Goal: Task Accomplishment & Management: Manage account settings

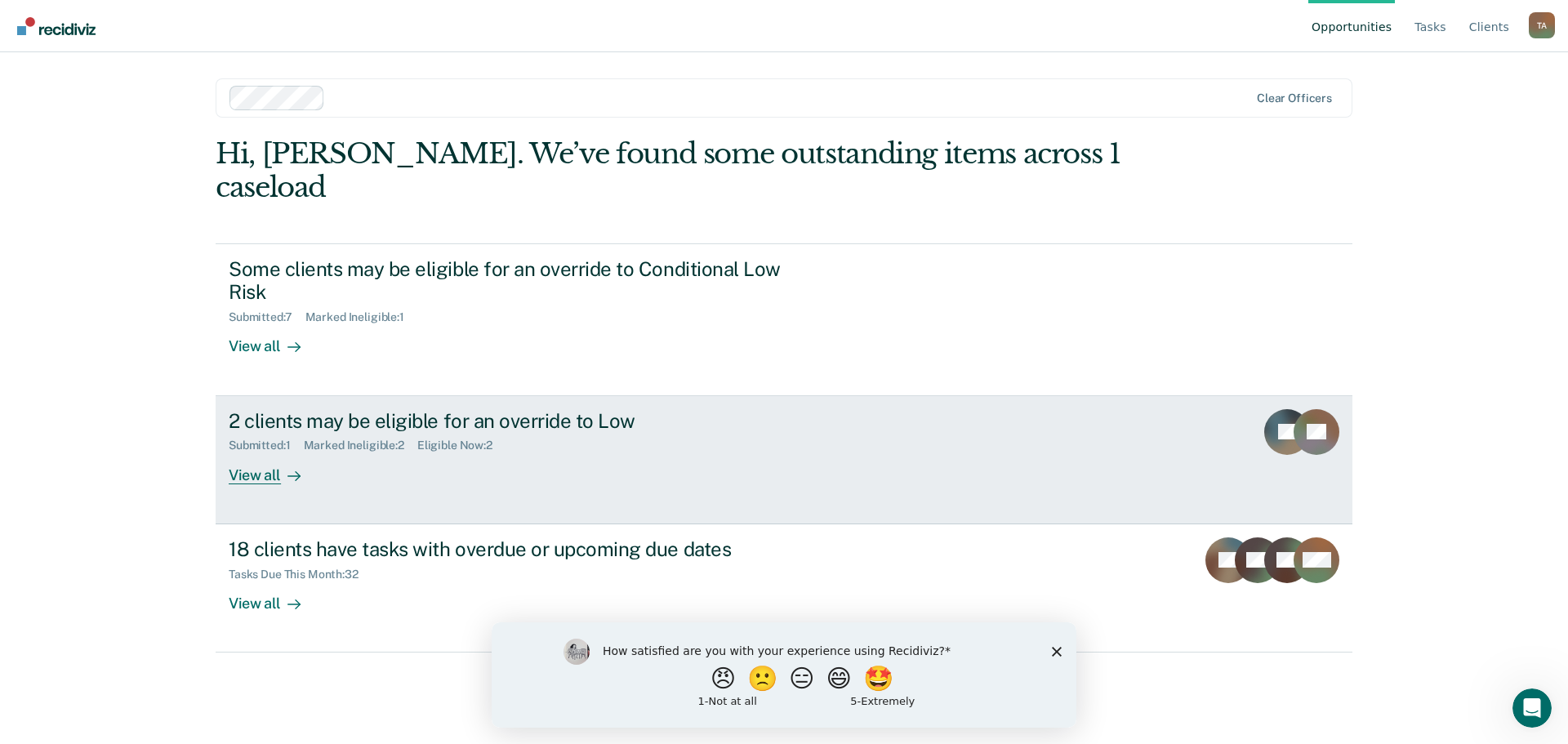
click at [256, 453] on div "View all" at bounding box center [274, 469] width 91 height 32
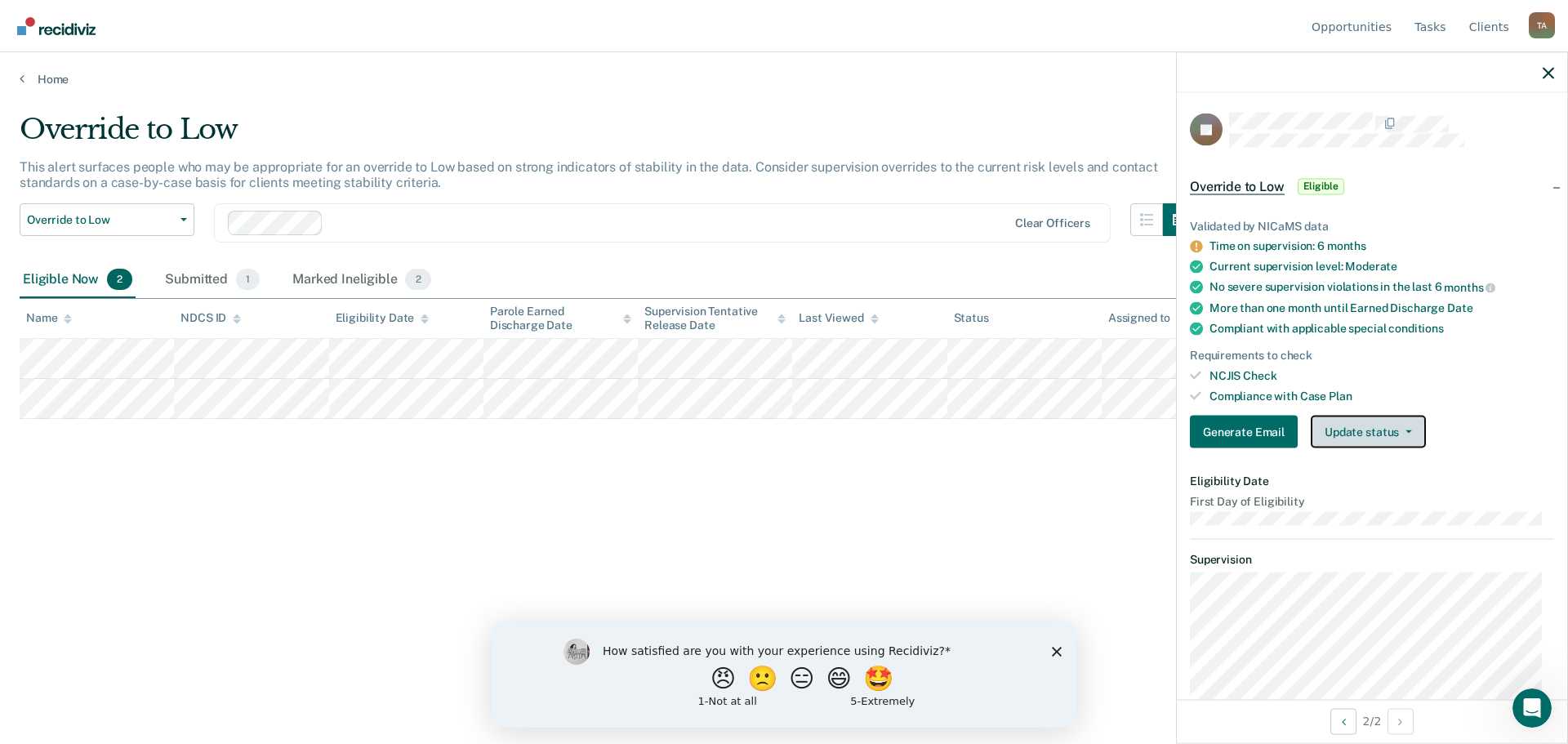
click at [1364, 430] on button "Update status" at bounding box center [1368, 432] width 115 height 33
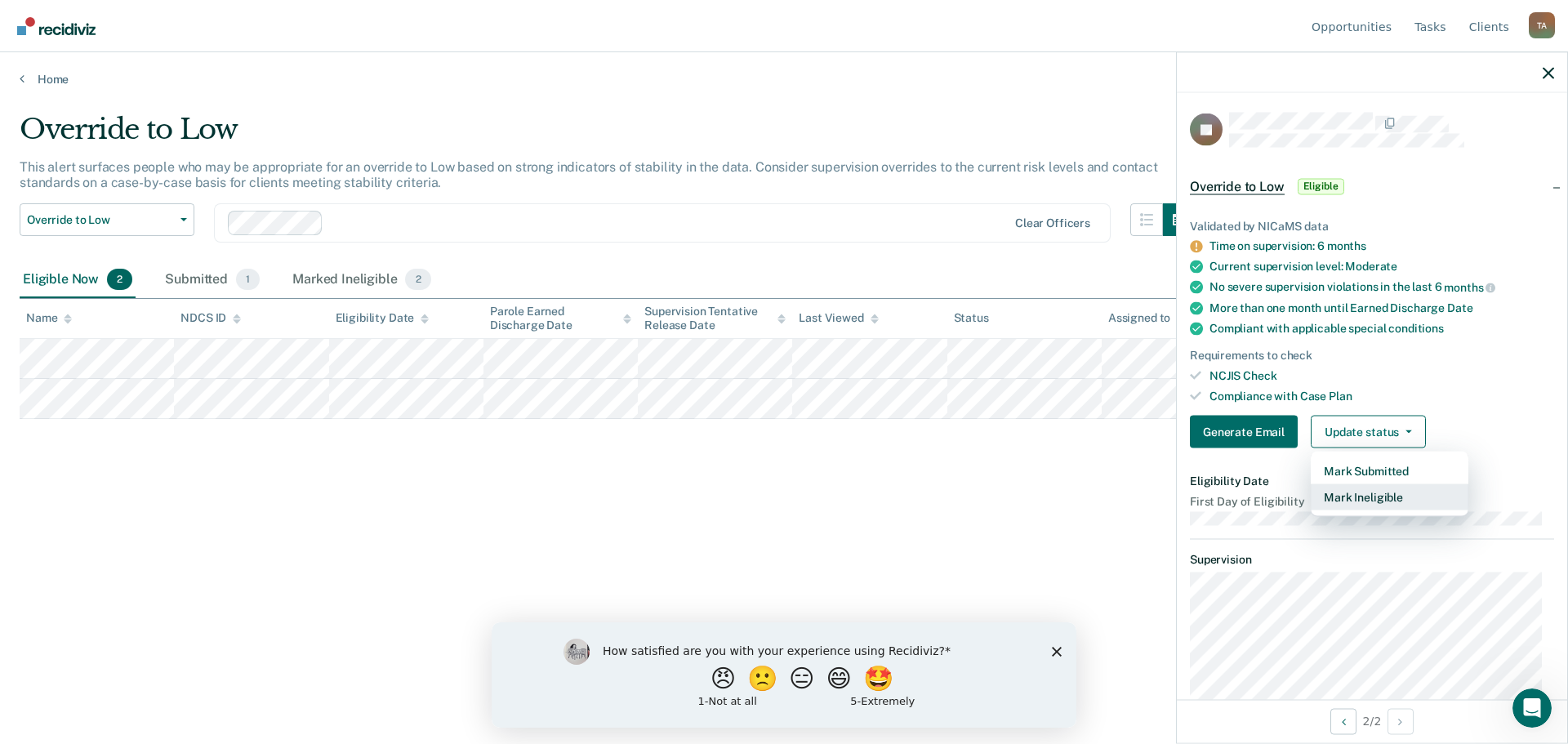
click at [1356, 493] on button "Mark Ineligible" at bounding box center [1389, 498] width 157 height 27
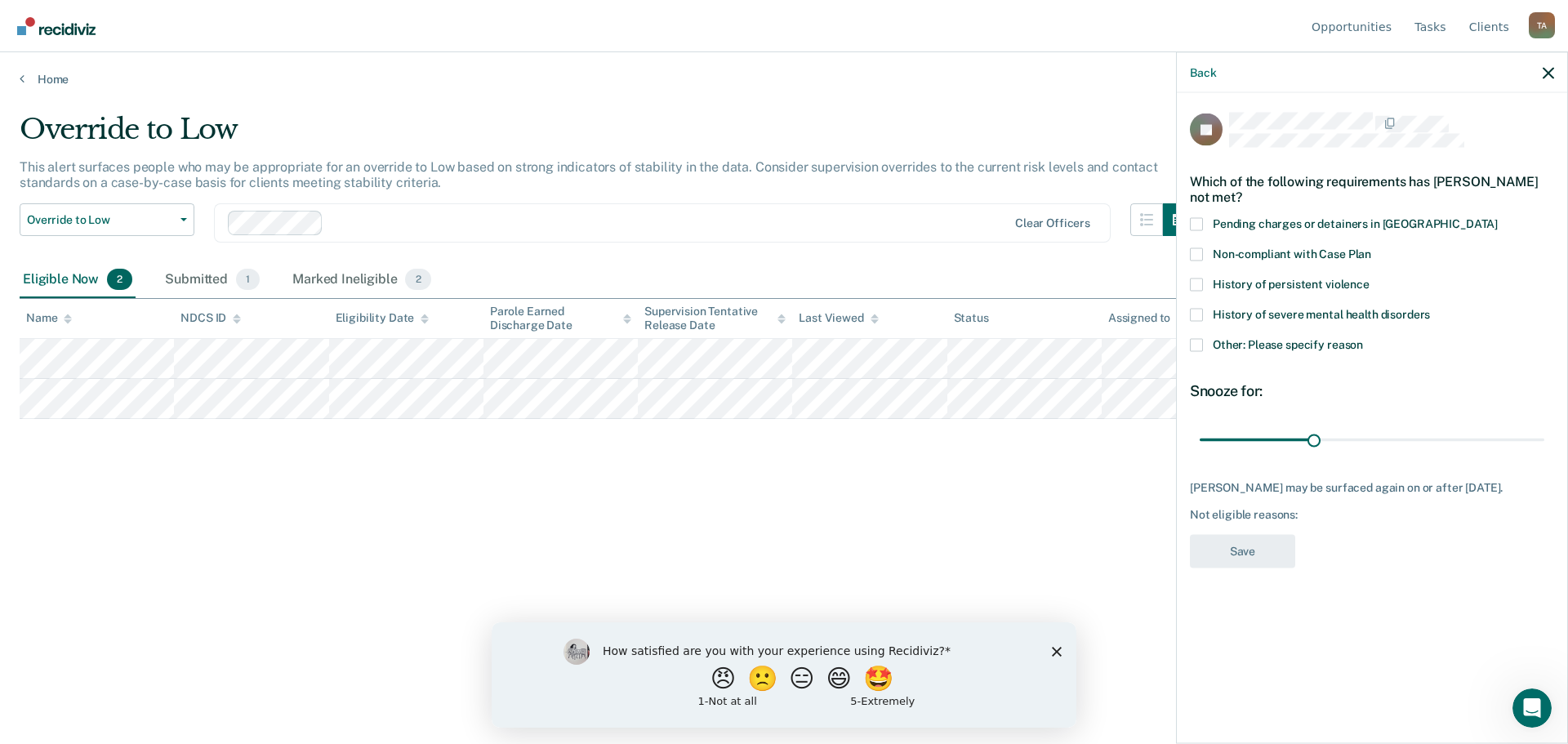
click at [1193, 341] on span at bounding box center [1197, 344] width 13 height 13
click at [1364, 338] on input "Other: Please specify reason" at bounding box center [1364, 338] width 0 height 0
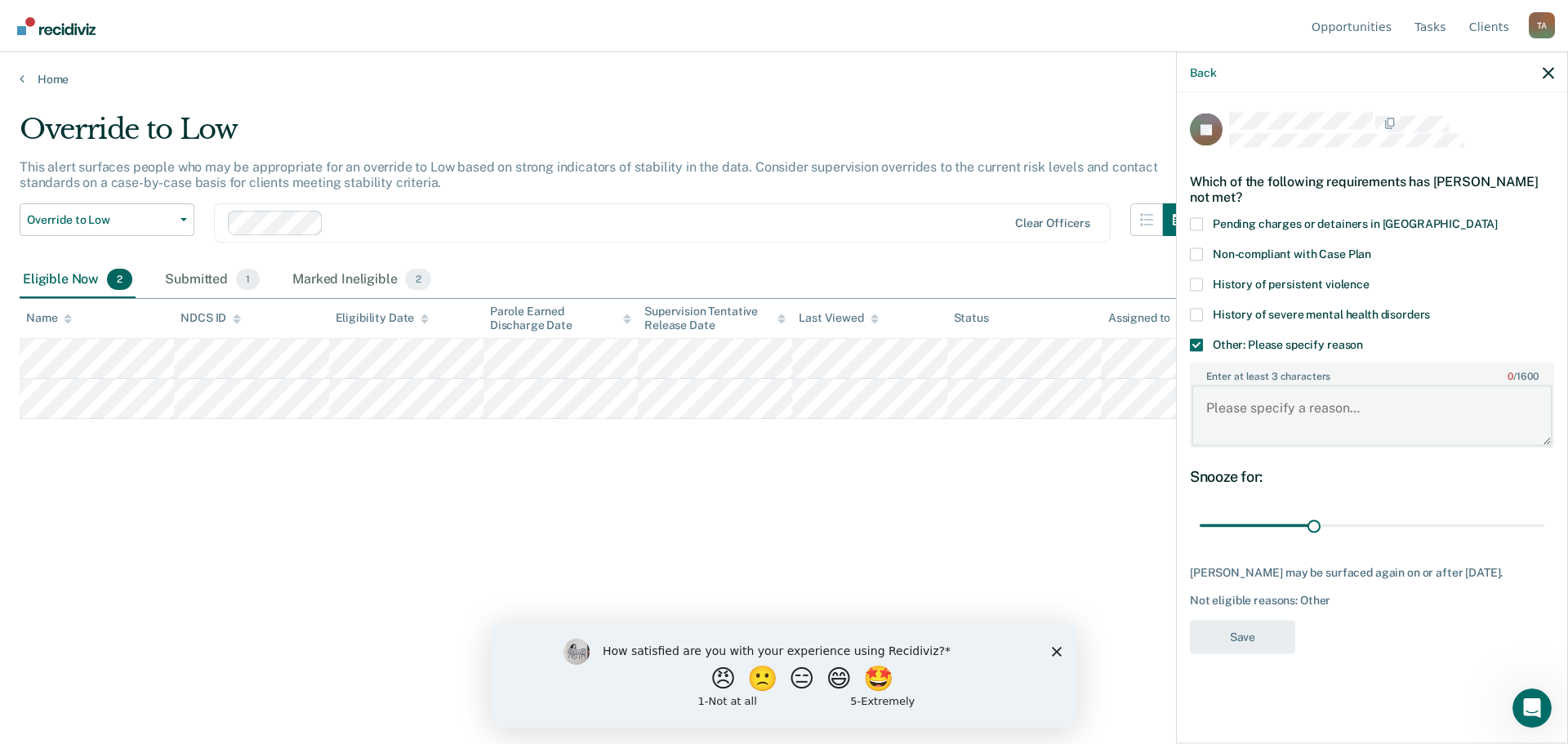
click at [1264, 402] on textarea "Enter at least 3 characters 0 / 1600" at bounding box center [1373, 416] width 361 height 60
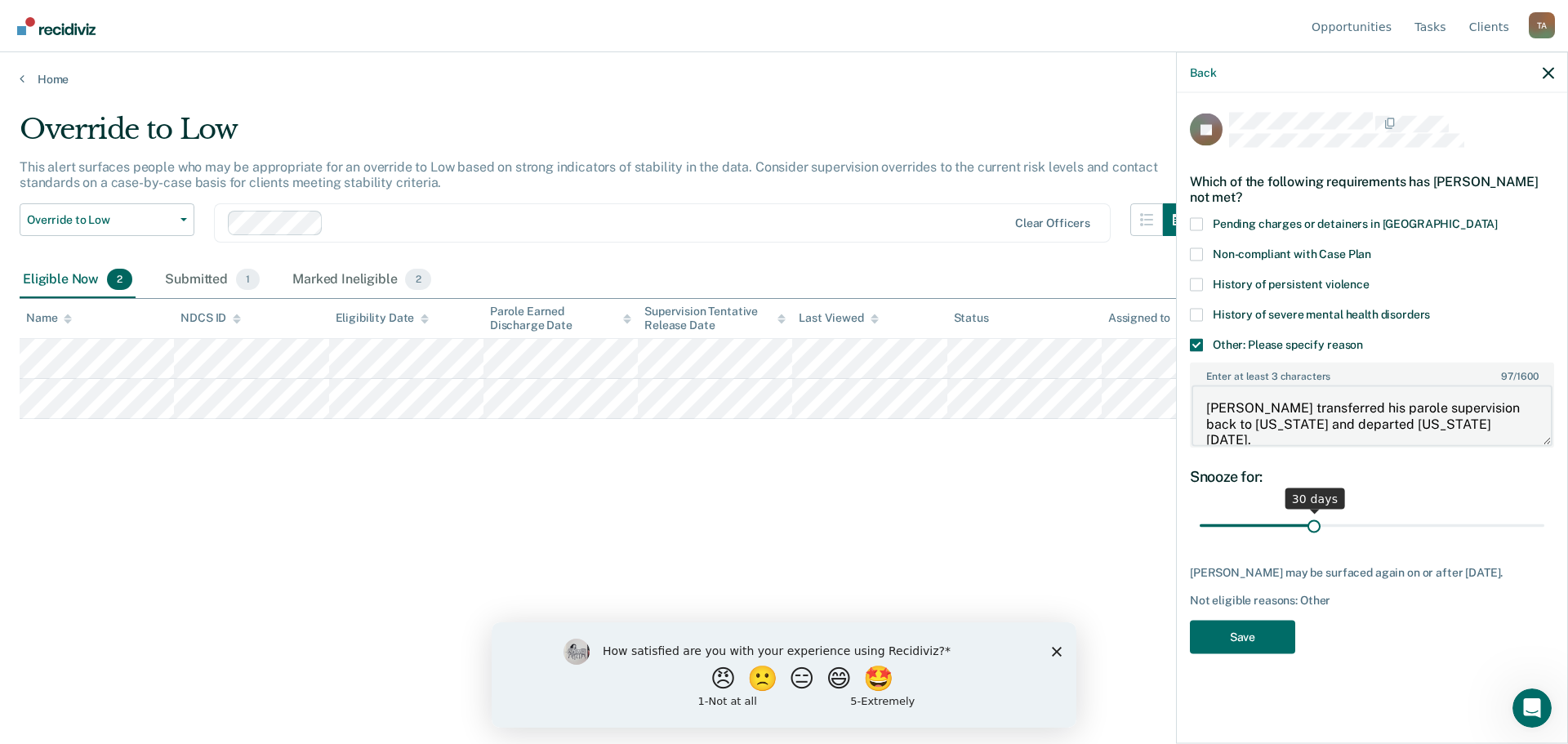
type textarea "[PERSON_NAME] transferred his parole supervision back to [US_STATE] and departe…"
drag, startPoint x: 1313, startPoint y: 529, endPoint x: 1598, endPoint y: 530, distance: 285.0
type input "90"
click at [1545, 530] on input "range" at bounding box center [1373, 525] width 345 height 28
click at [1240, 646] on button "Save" at bounding box center [1243, 637] width 105 height 34
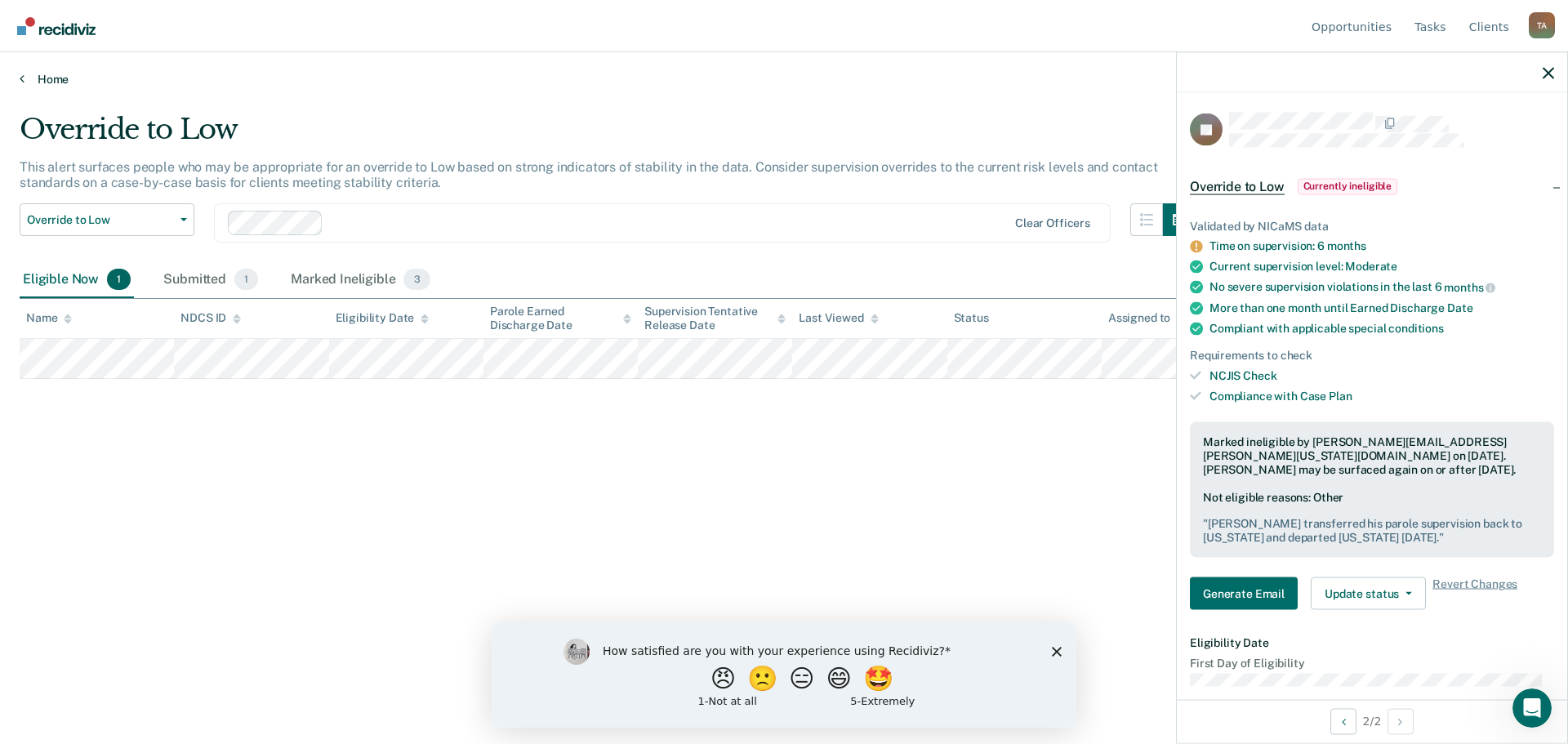
click at [36, 81] on link "Home" at bounding box center [784, 79] width 1529 height 15
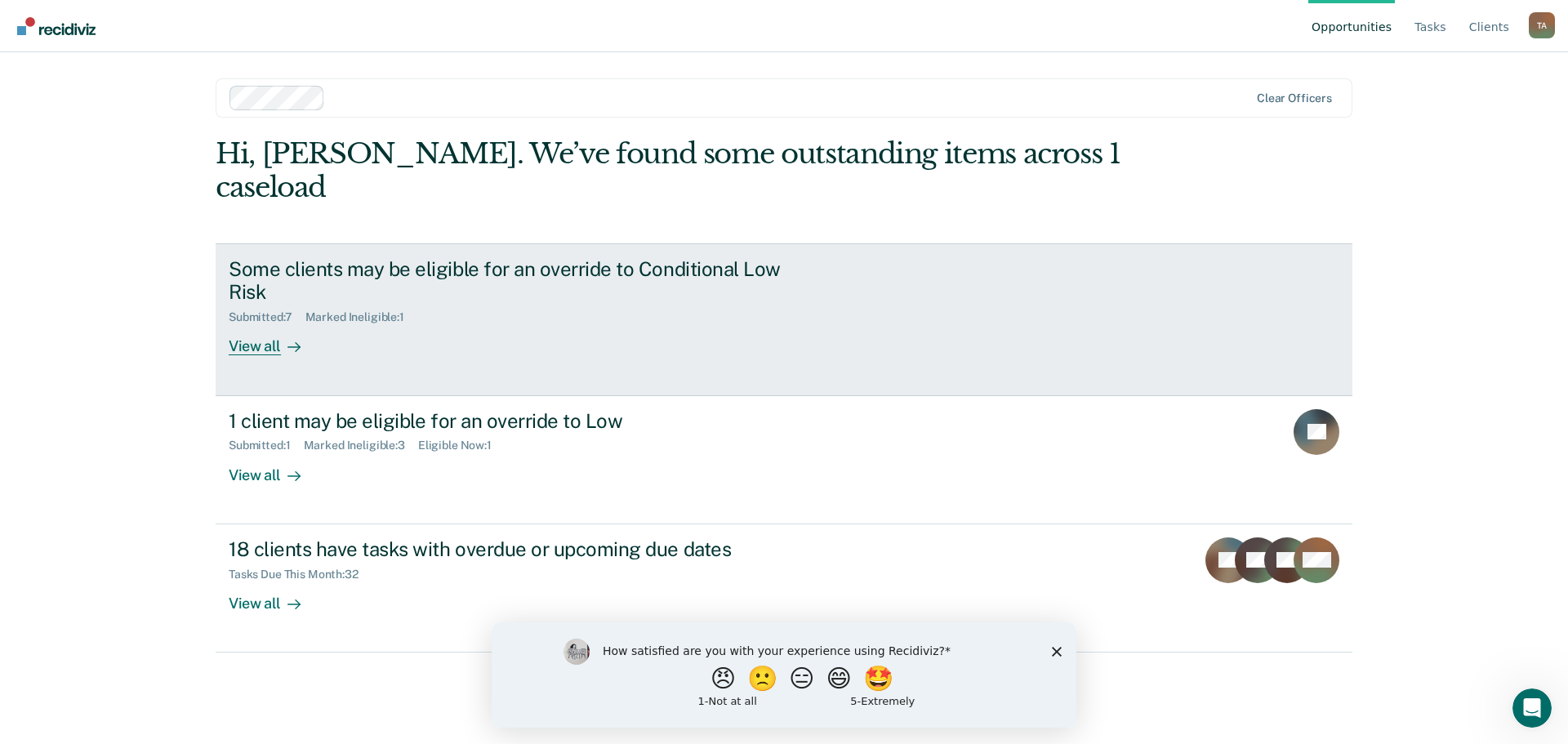
click at [264, 325] on div "View all" at bounding box center [274, 341] width 91 height 32
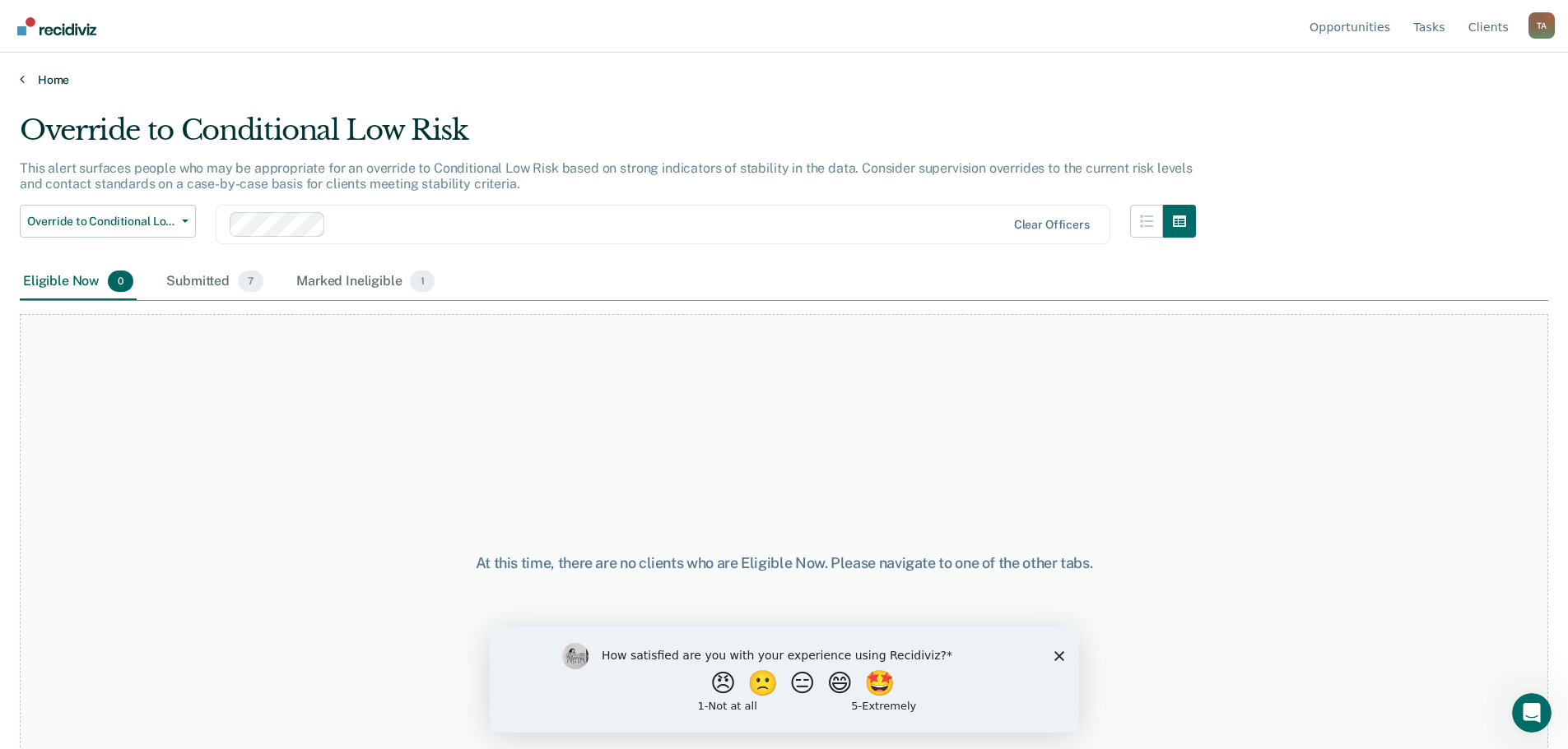
click at [43, 85] on link "Home" at bounding box center [783, 79] width 1528 height 15
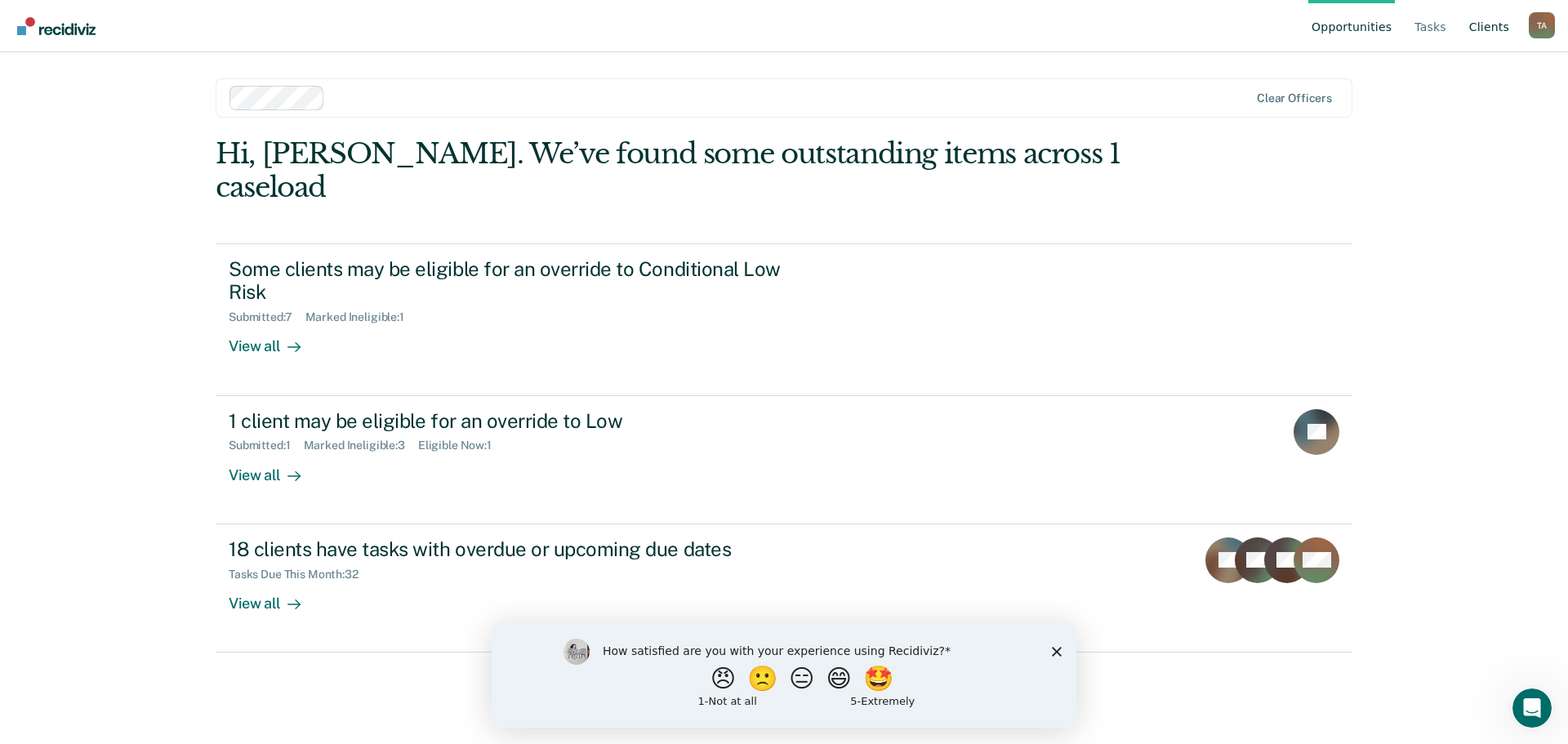
click at [1487, 31] on link "Client s" at bounding box center [1489, 26] width 47 height 52
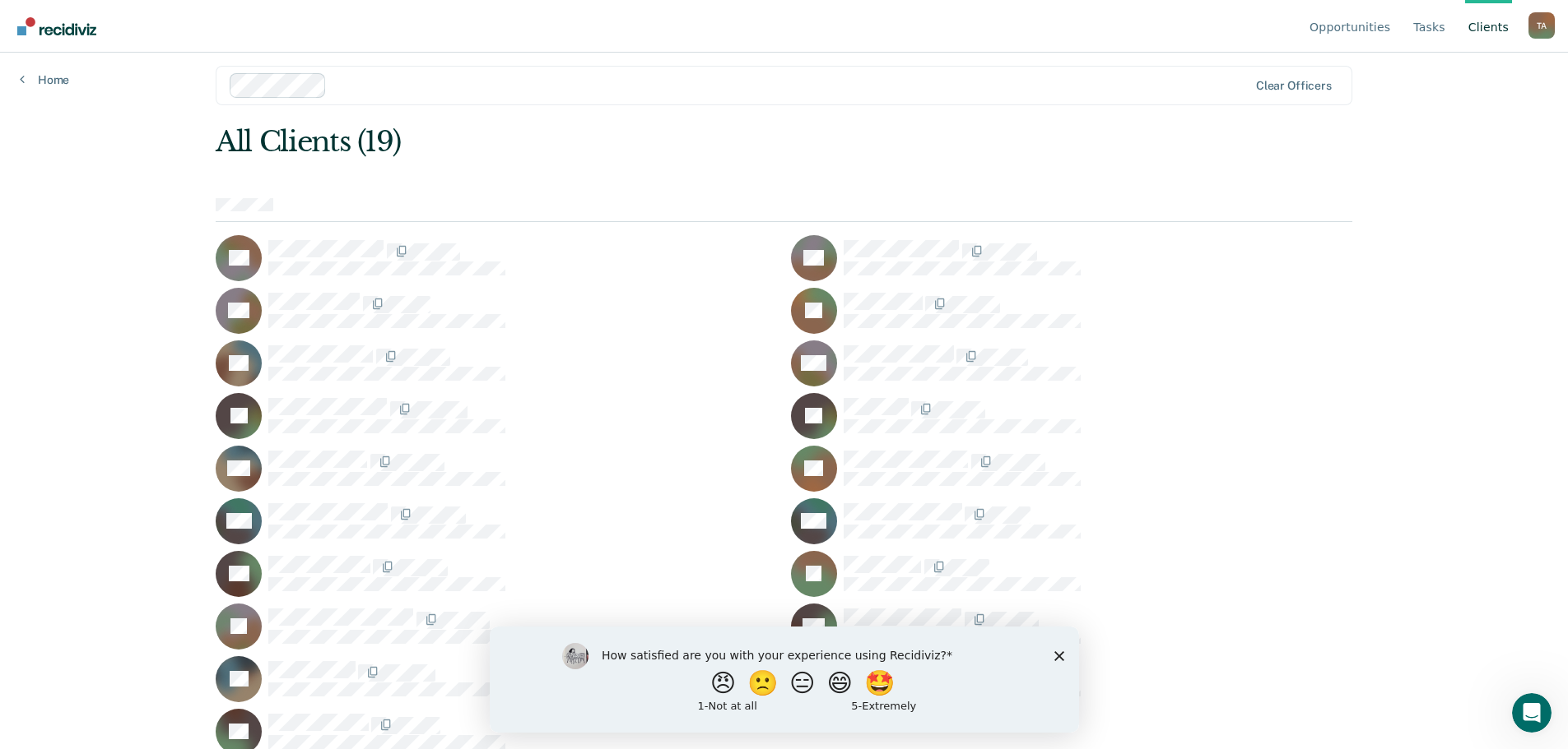
scroll to position [16, 0]
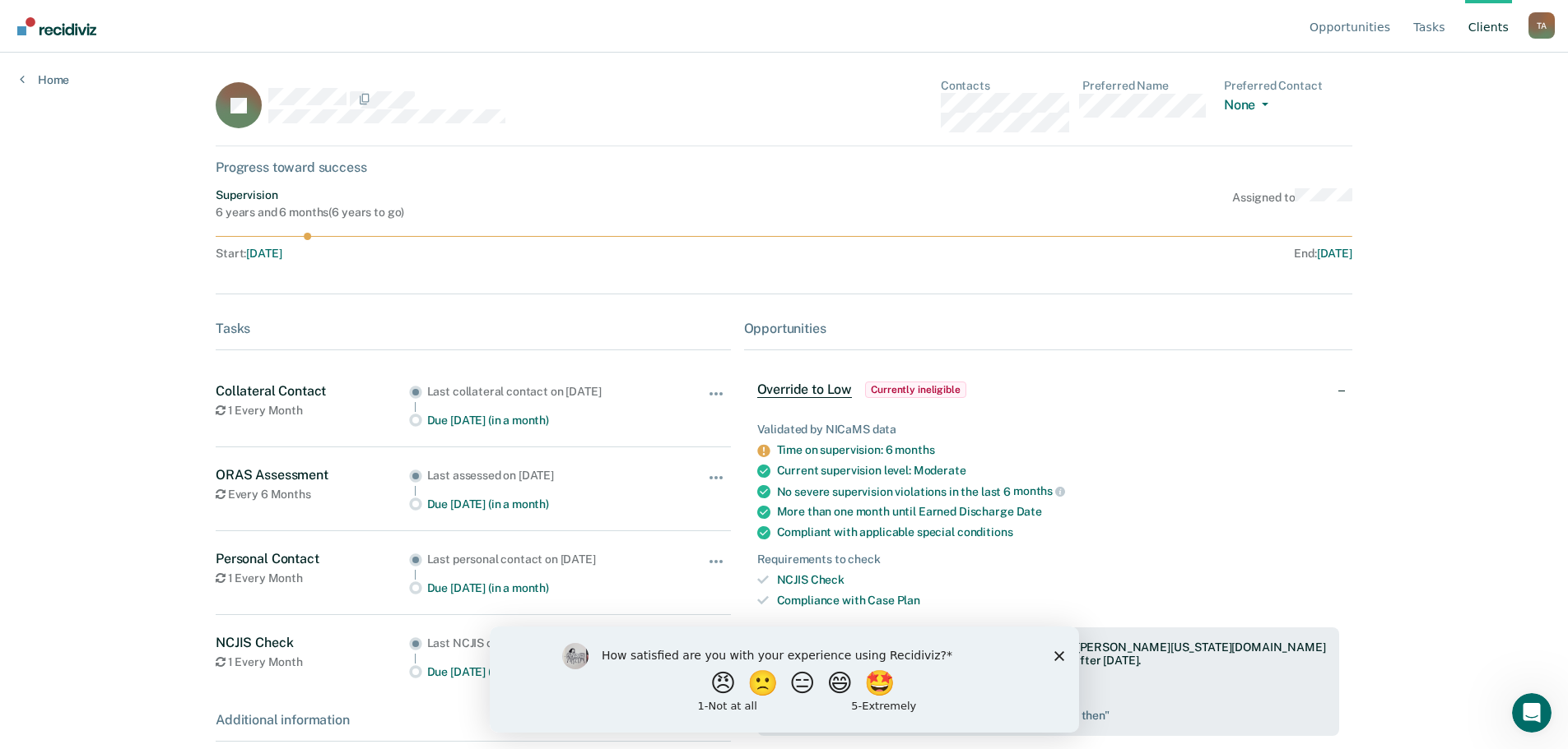
click at [1057, 654] on polygon "Close survey" at bounding box center [1058, 655] width 10 height 10
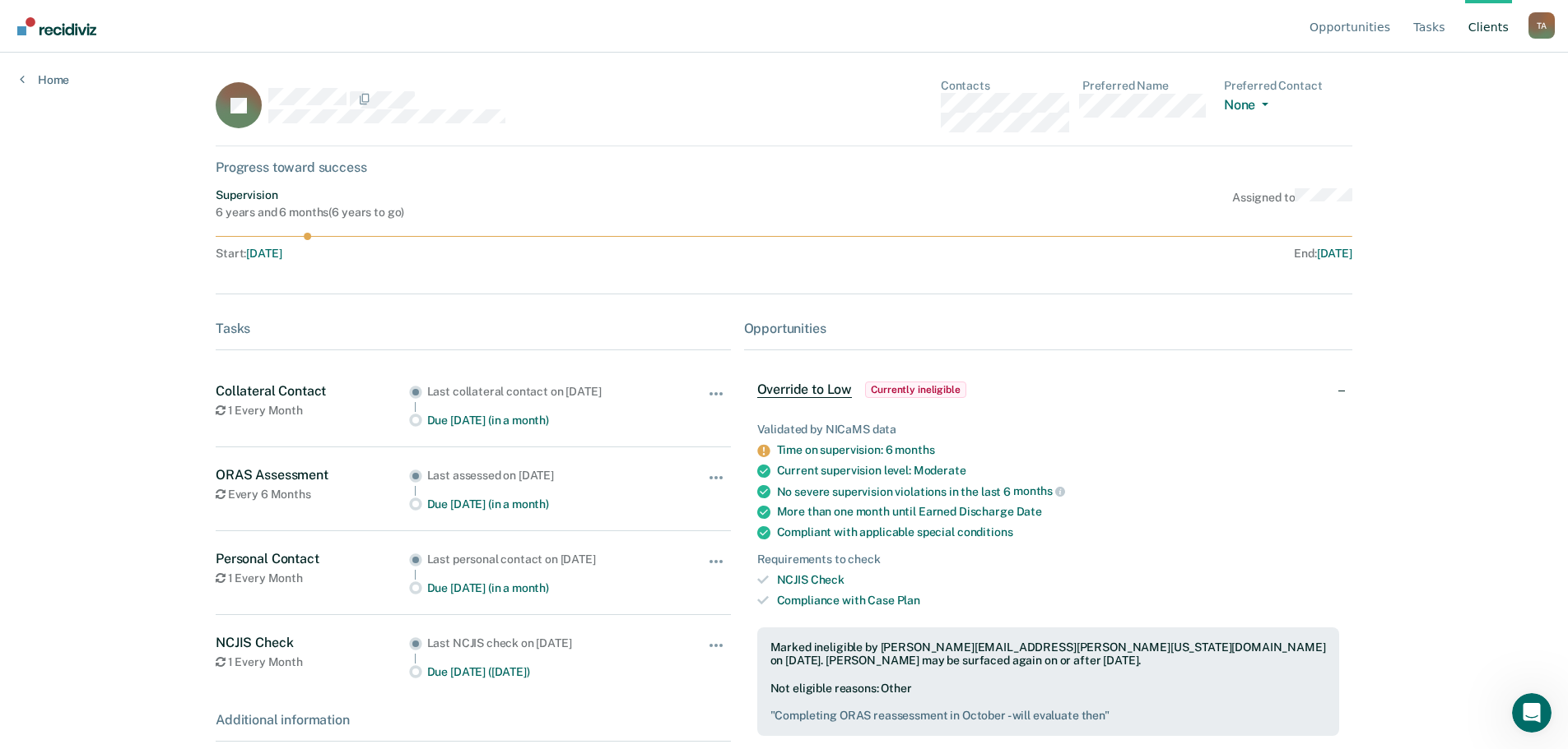
click at [896, 393] on span "Currently ineligible" at bounding box center [916, 390] width 102 height 16
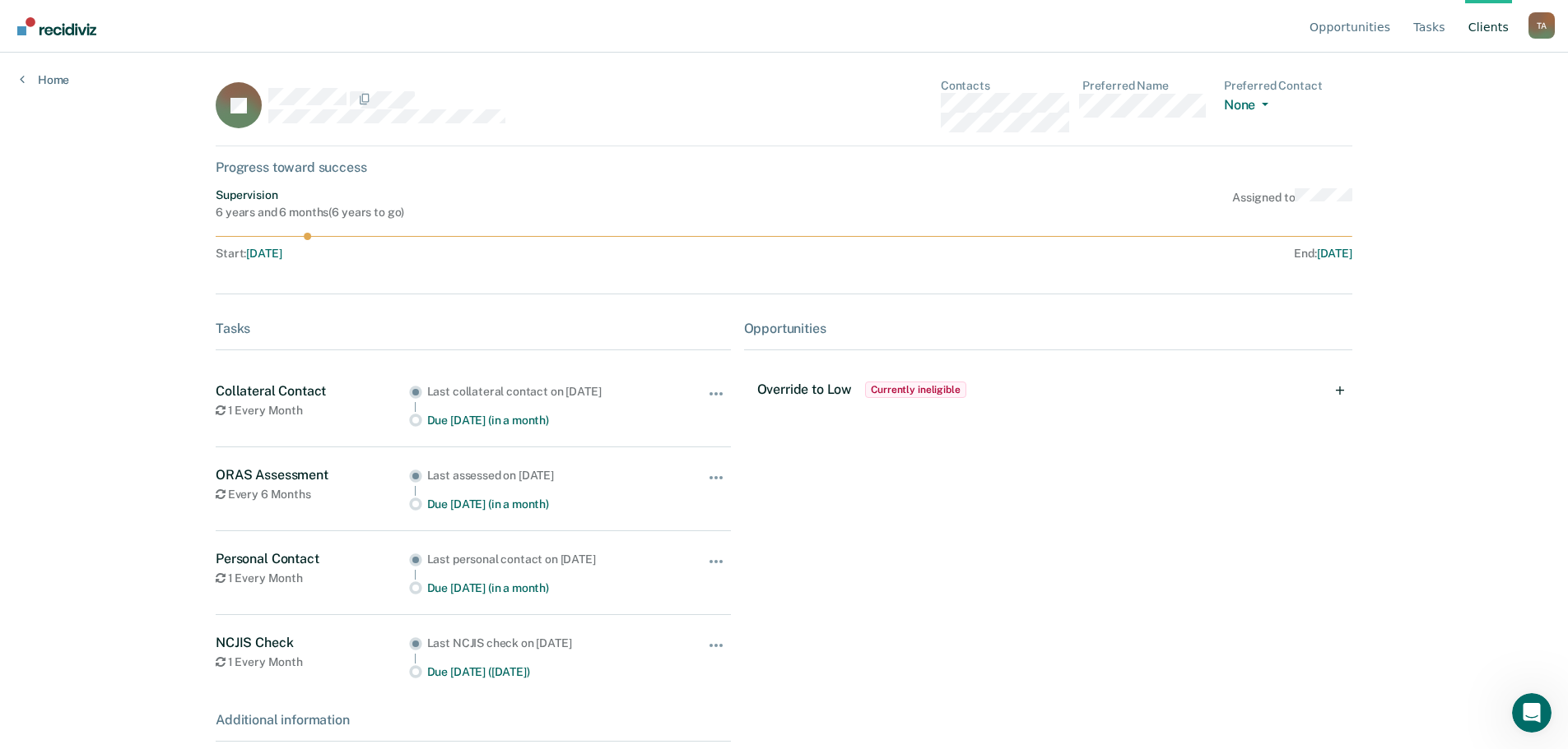
click at [896, 393] on span "Currently ineligible" at bounding box center [916, 390] width 102 height 16
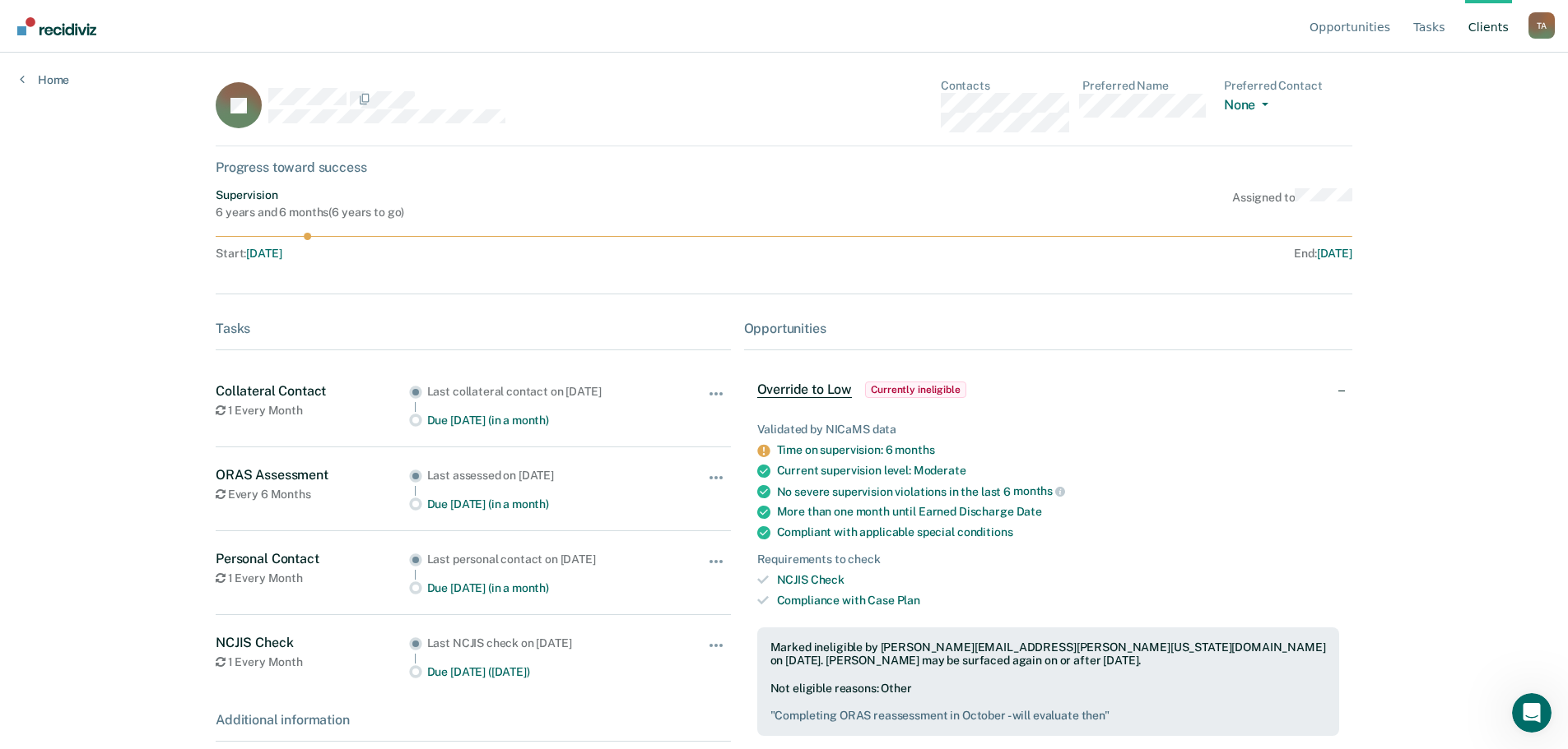
click at [1136, 414] on div "Override to Low Currently ineligible" at bounding box center [1048, 389] width 608 height 53
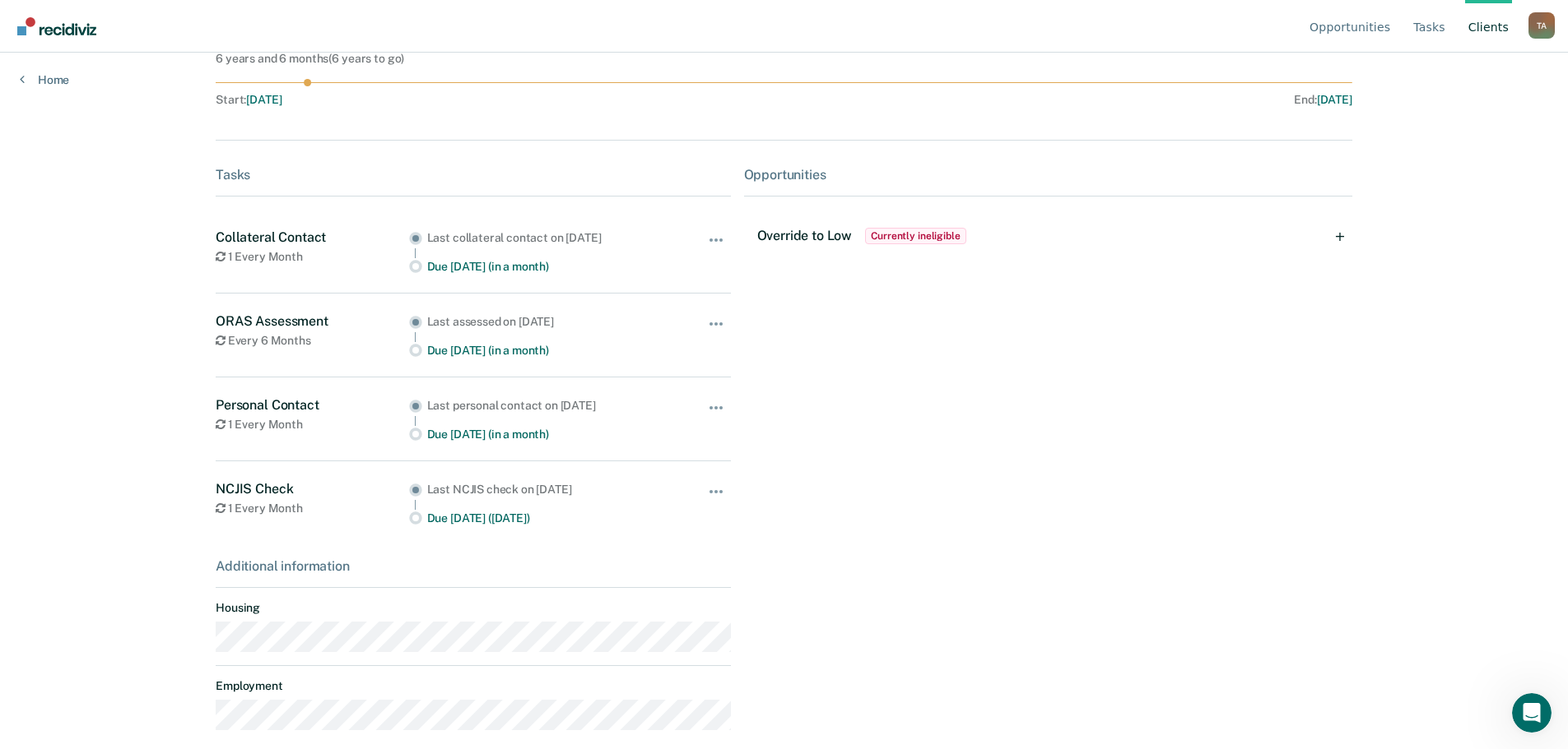
scroll to position [168, 0]
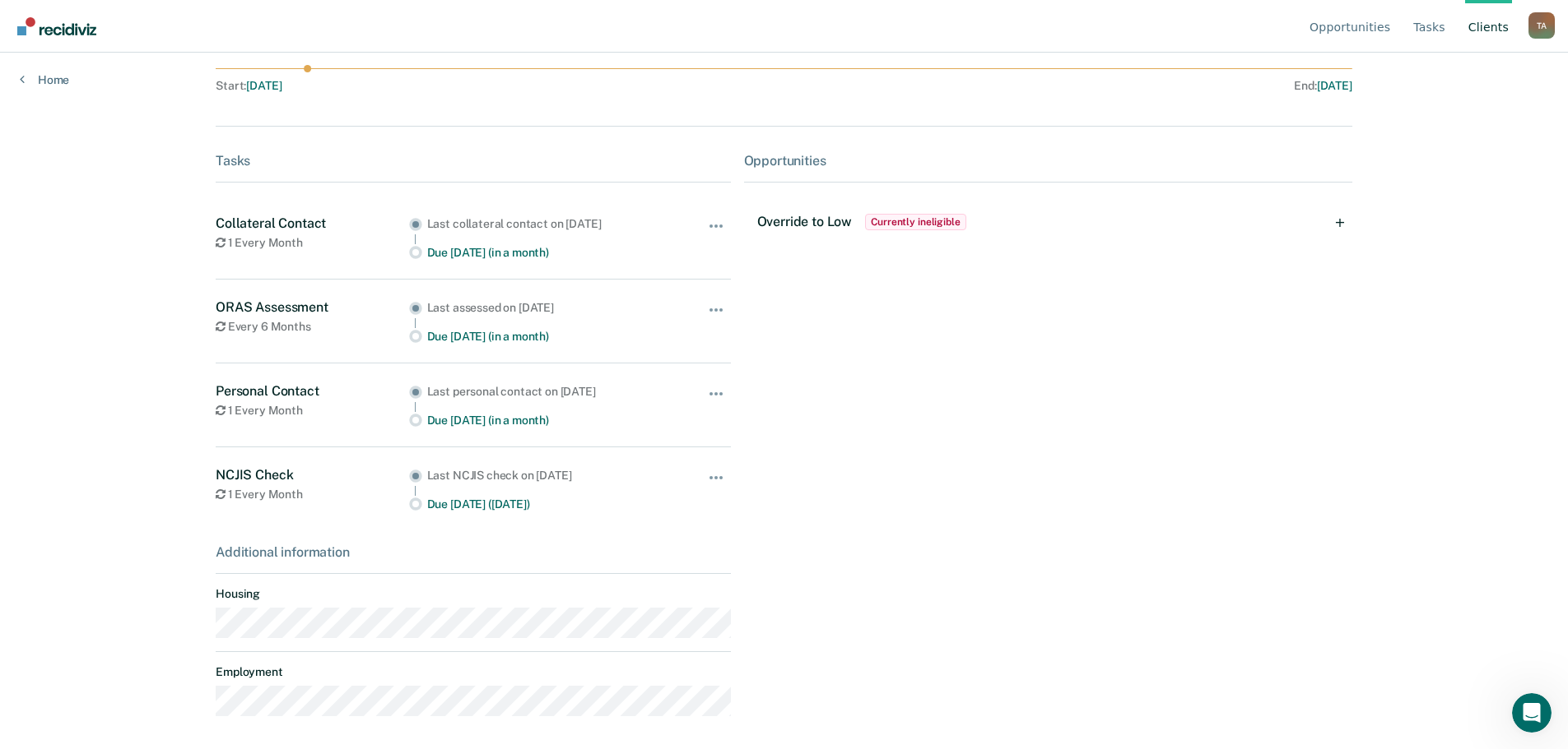
click at [907, 221] on span "Currently ineligible" at bounding box center [916, 222] width 102 height 16
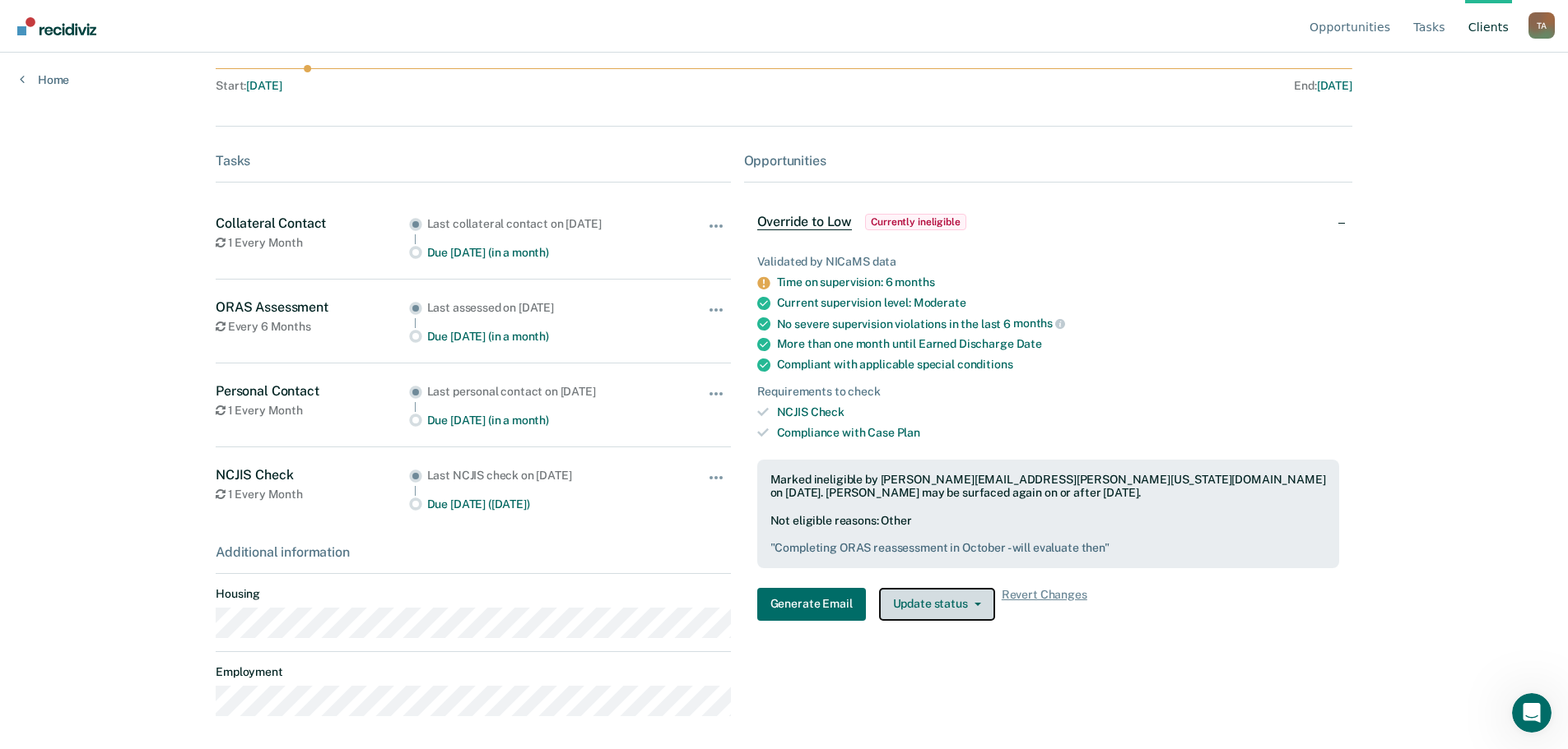
click at [940, 598] on button "Update status" at bounding box center [936, 604] width 116 height 33
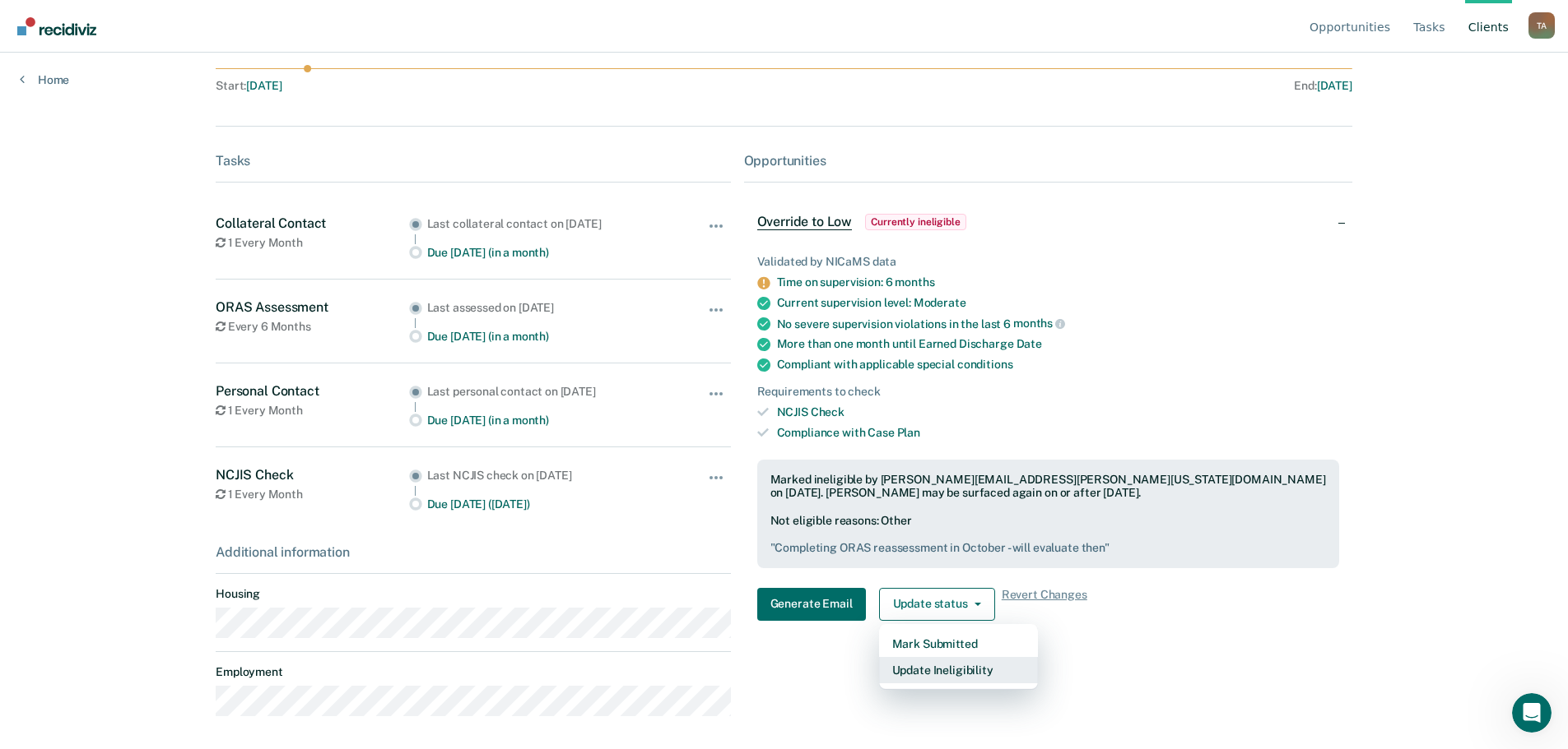
click at [943, 677] on button "Update Ineligibility" at bounding box center [958, 671] width 159 height 27
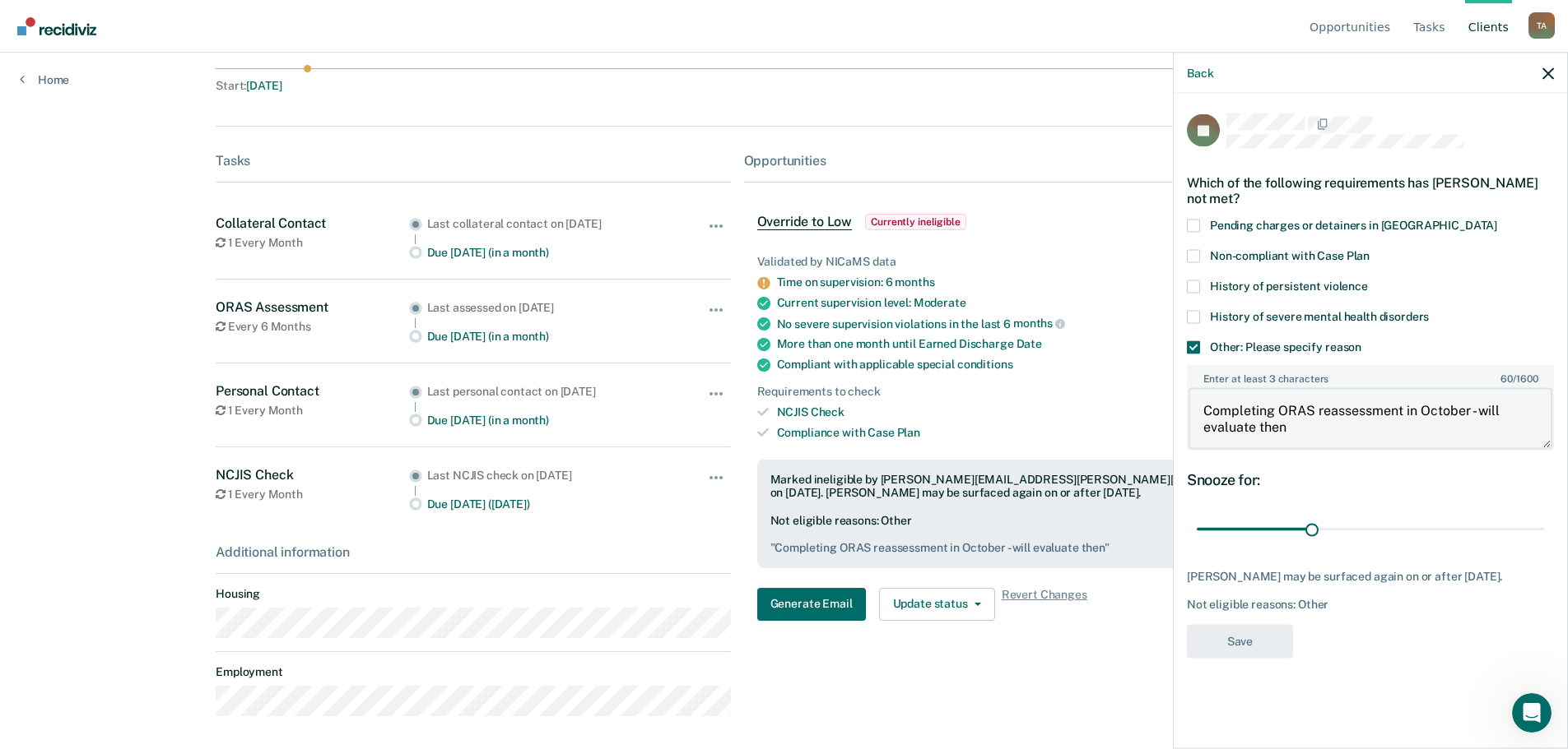
drag, startPoint x: 1292, startPoint y: 426, endPoint x: 1189, endPoint y: 406, distance: 104.9
click at [1189, 406] on textarea "Completing ORAS reassessment in October - will evaluate then" at bounding box center [1370, 419] width 363 height 61
click at [1189, 346] on span at bounding box center [1193, 346] width 13 height 13
click at [1361, 340] on input "Other: Please specify reason" at bounding box center [1361, 340] width 0 height 0
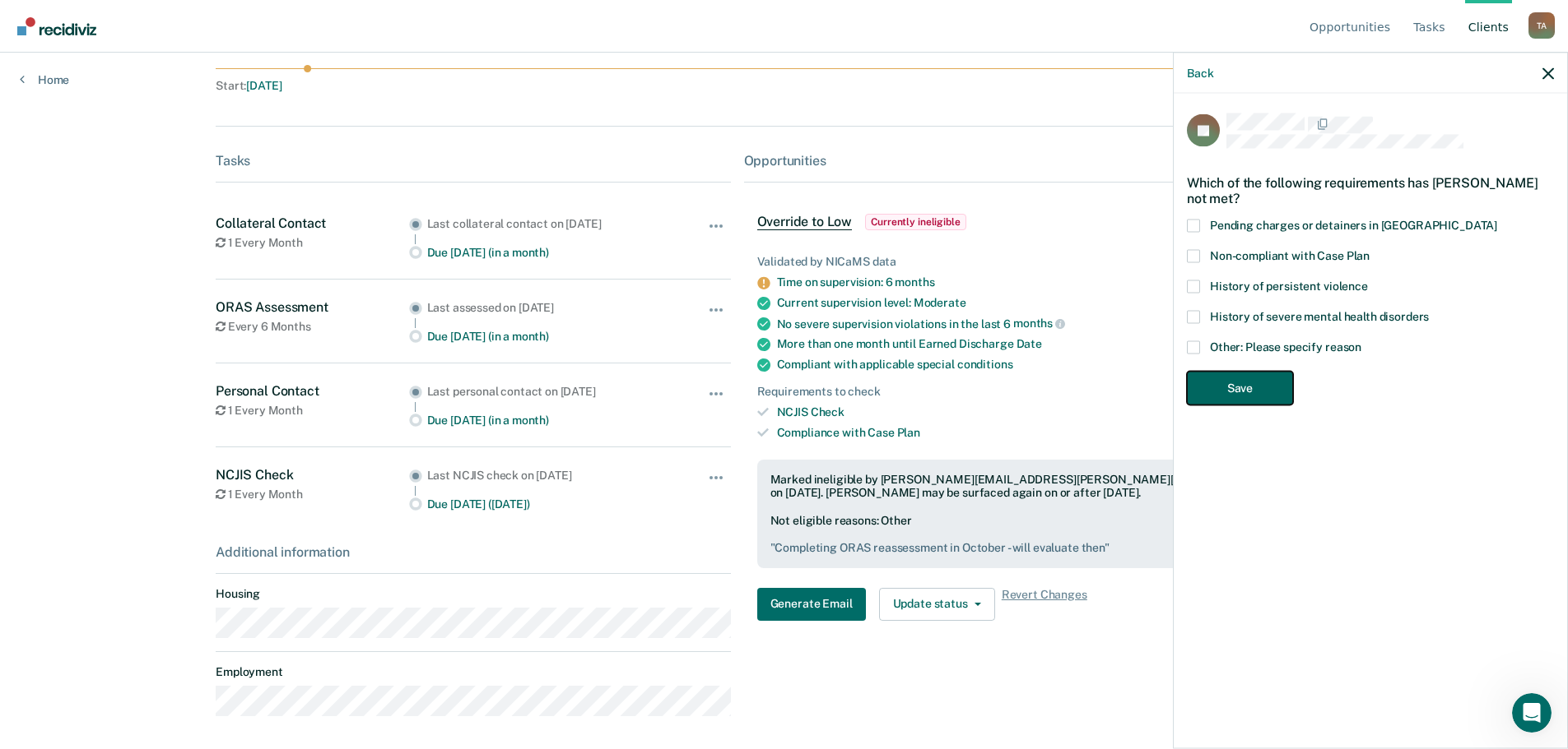
click at [1234, 382] on button "Save" at bounding box center [1239, 388] width 106 height 34
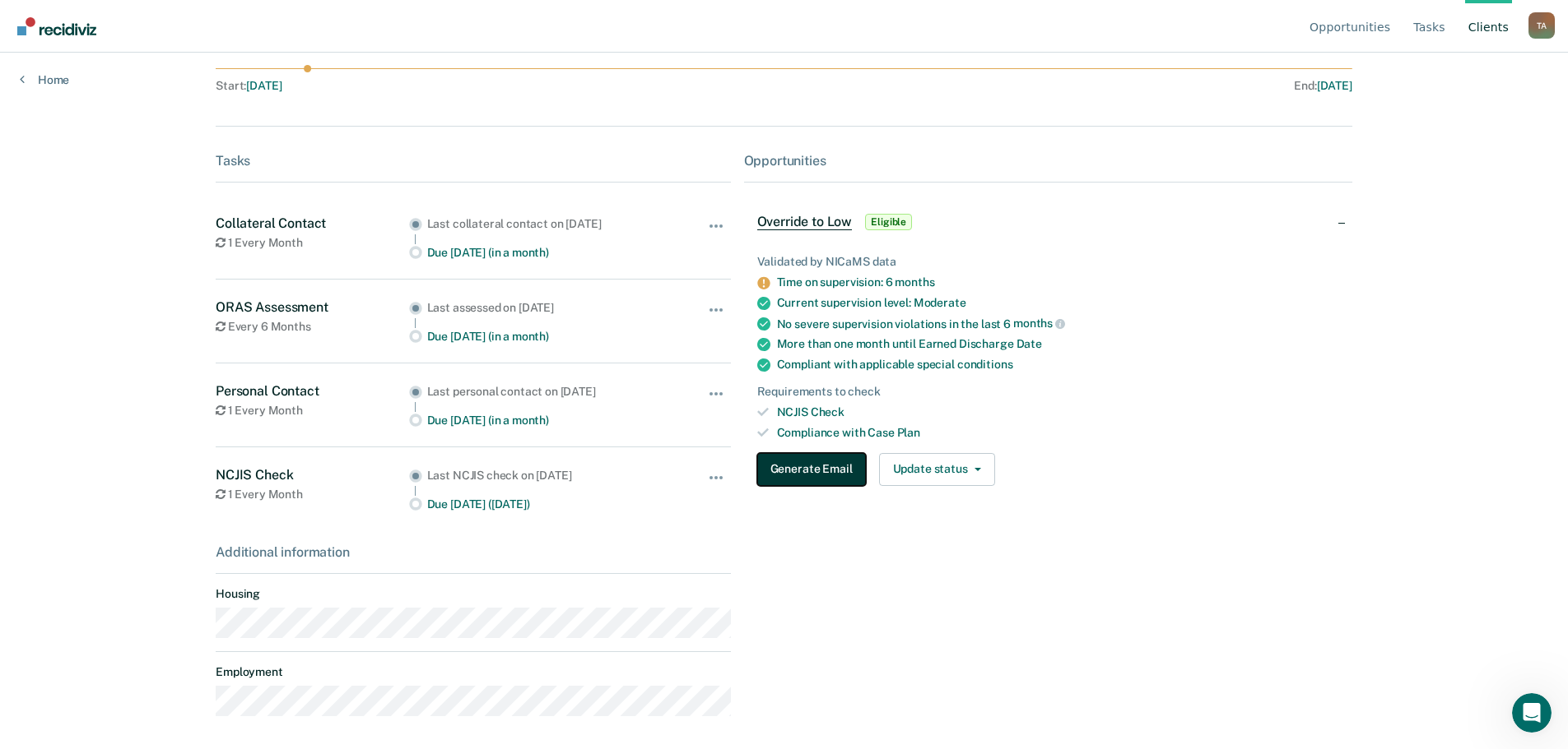
click at [809, 468] on button "Generate Email" at bounding box center [812, 469] width 109 height 33
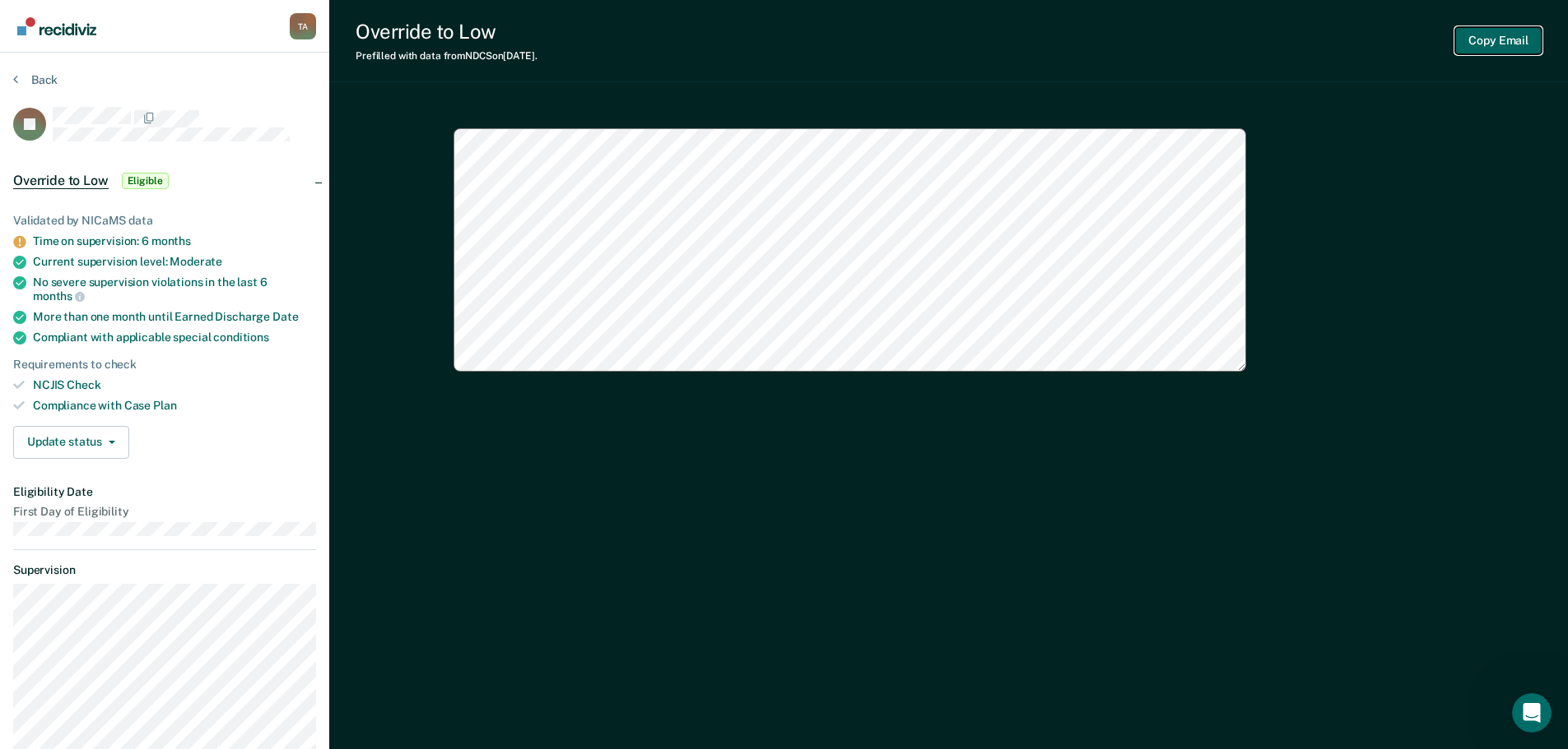
click at [1499, 38] on button "Copy Email" at bounding box center [1498, 40] width 86 height 27
type textarea "x"
